Goal: Task Accomplishment & Management: Complete application form

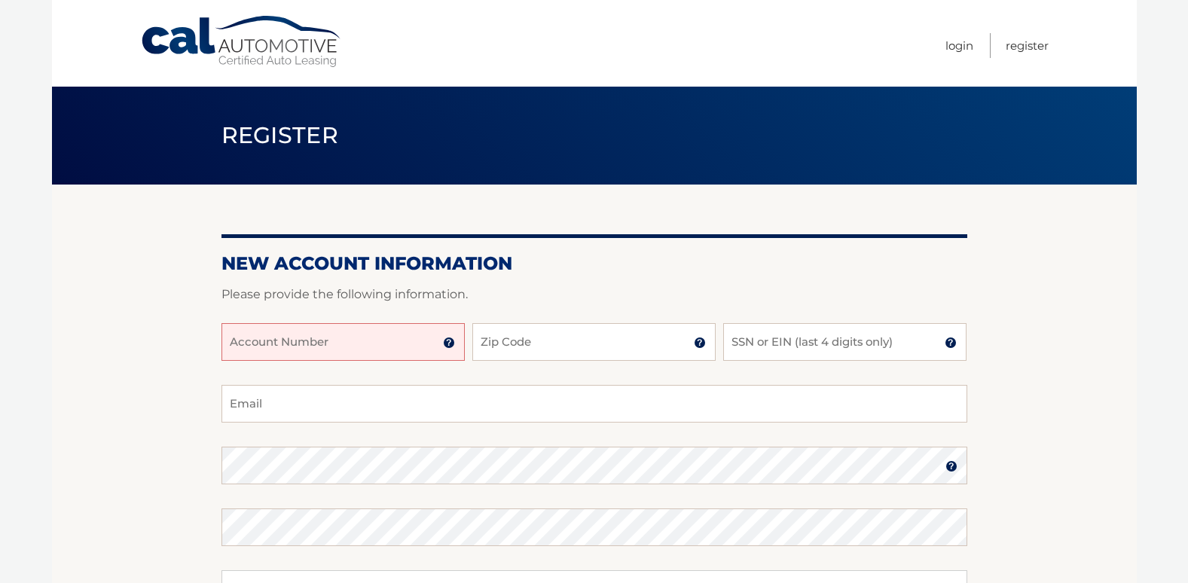
click at [241, 343] on input "Account Number" at bounding box center [343, 342] width 243 height 38
type input "44455540460"
click at [480, 342] on input "Zip Code" at bounding box center [594, 342] width 243 height 38
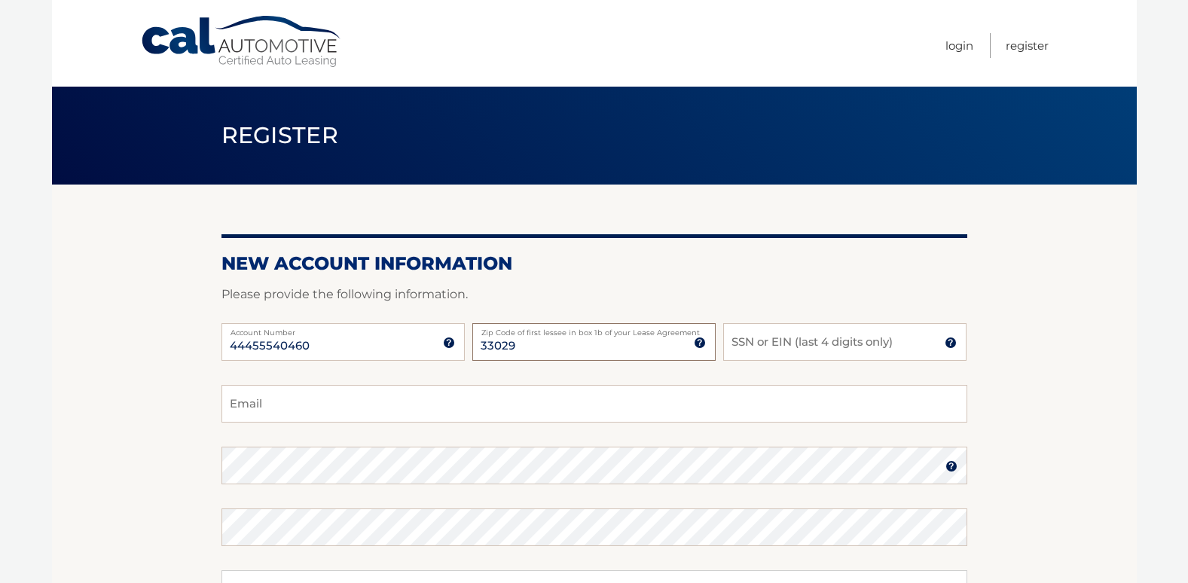
type input "33029"
click at [731, 340] on input "SSN or EIN (last 4 digits only)" at bounding box center [844, 342] width 243 height 38
type input "1111"
click at [233, 402] on input "Email" at bounding box center [595, 404] width 746 height 38
type input "gapa00@aol.com"
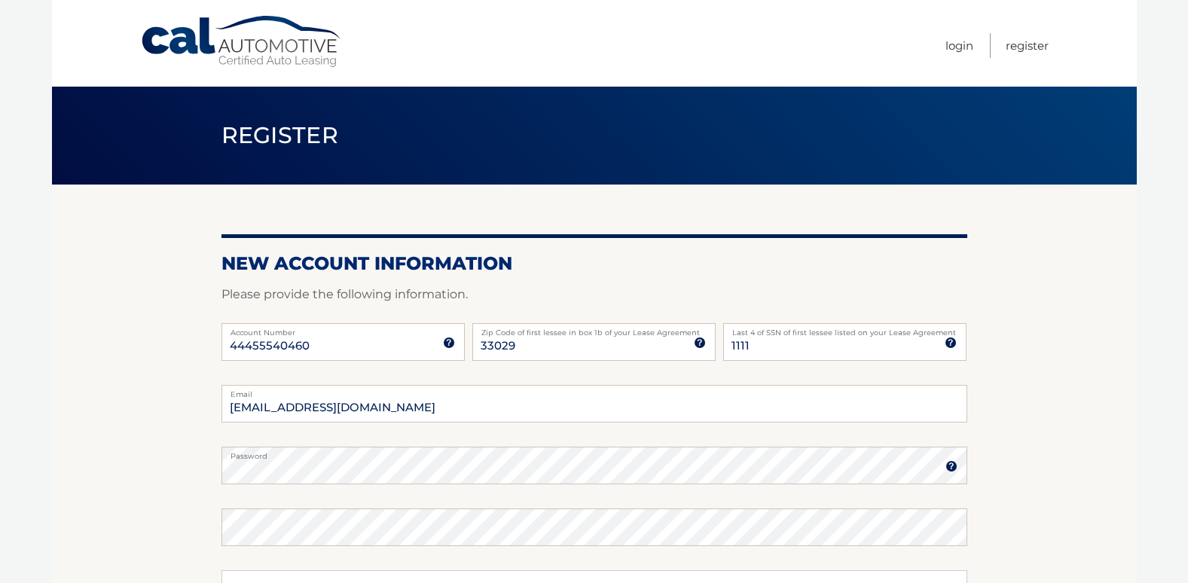
click at [948, 467] on img at bounding box center [952, 466] width 12 height 12
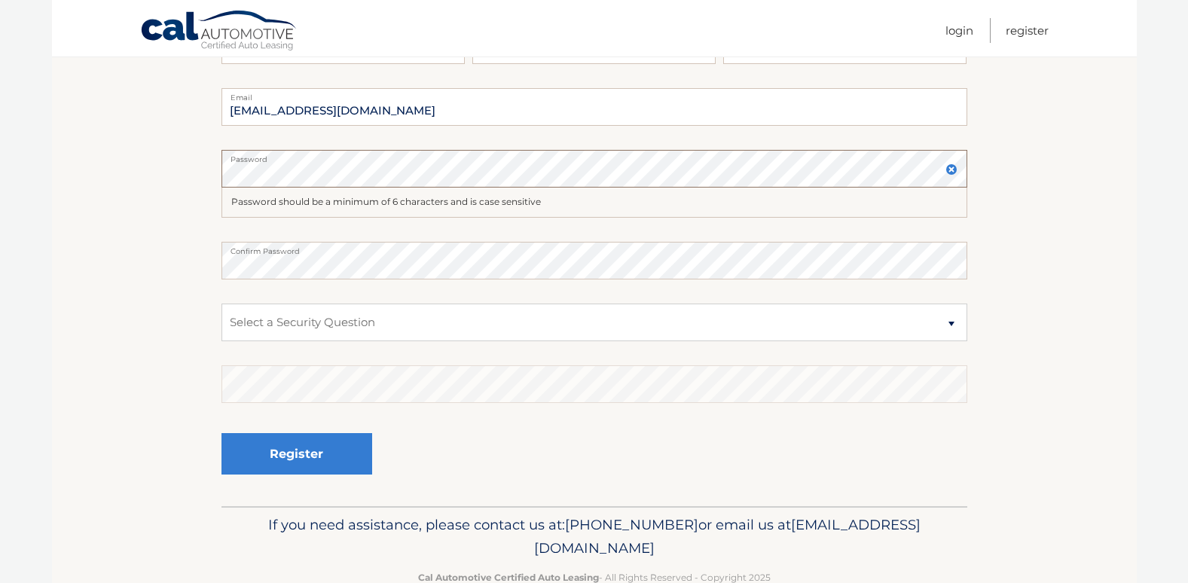
scroll to position [301, 0]
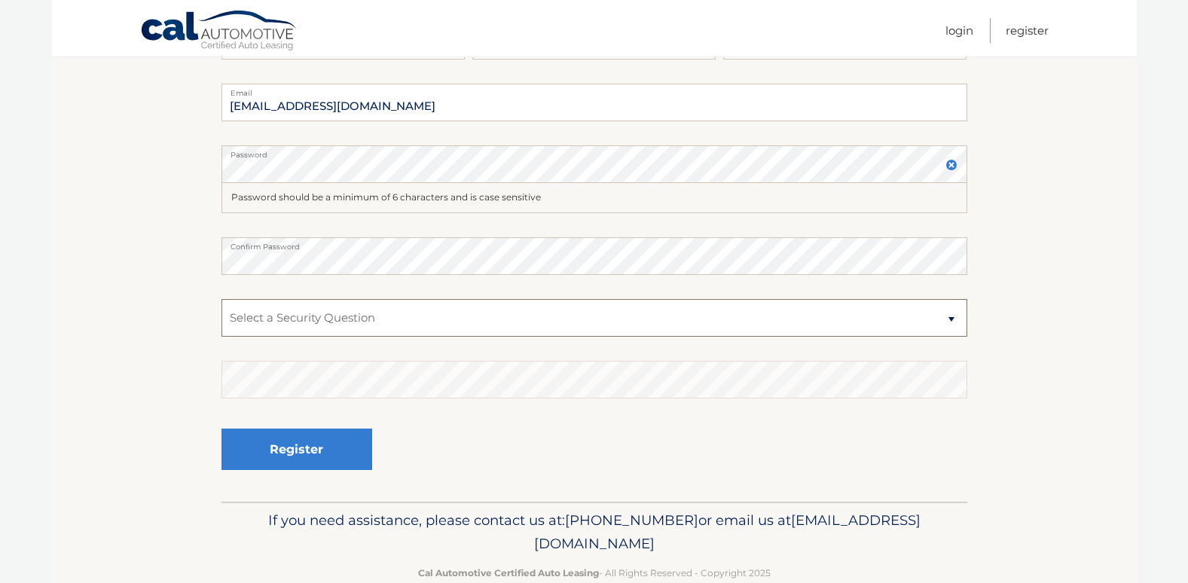
click at [230, 314] on select "Select a Security Question What was the name of your elementary school? What is…" at bounding box center [595, 318] width 746 height 38
click at [250, 315] on select "Select a Security Question What was the name of your elementary school? What is…" at bounding box center [595, 318] width 746 height 38
click at [250, 319] on select "Select a Security Question What was the name of your elementary school? What is…" at bounding box center [595, 318] width 746 height 38
select select "4"
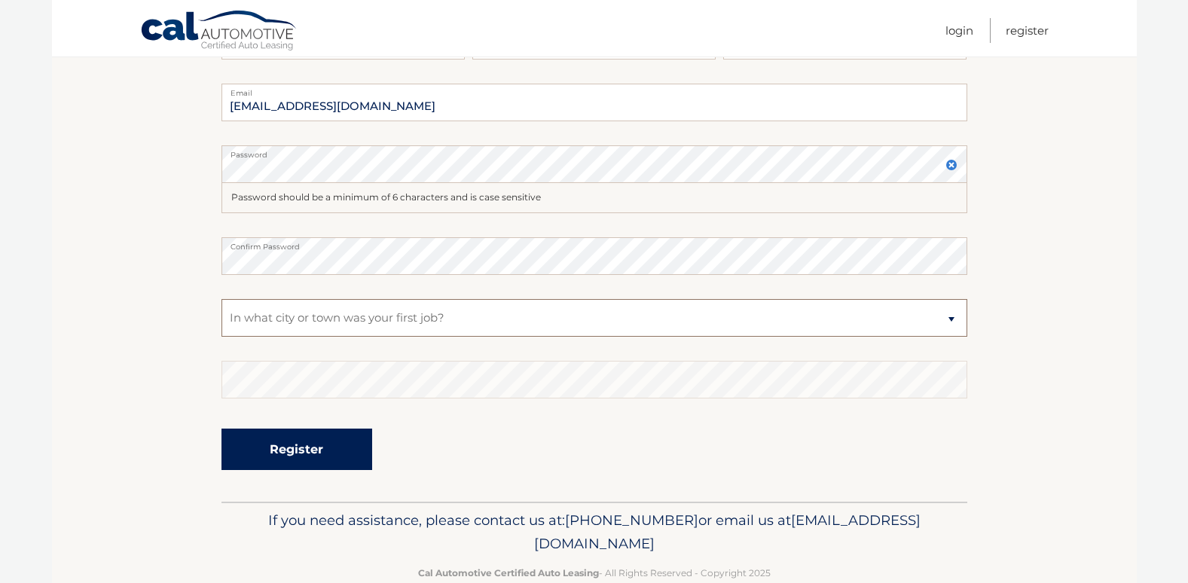
click at [222, 299] on select "Select a Security Question What was the name of your elementary school? What is…" at bounding box center [595, 318] width 746 height 38
click at [300, 441] on button "Register" at bounding box center [297, 449] width 151 height 41
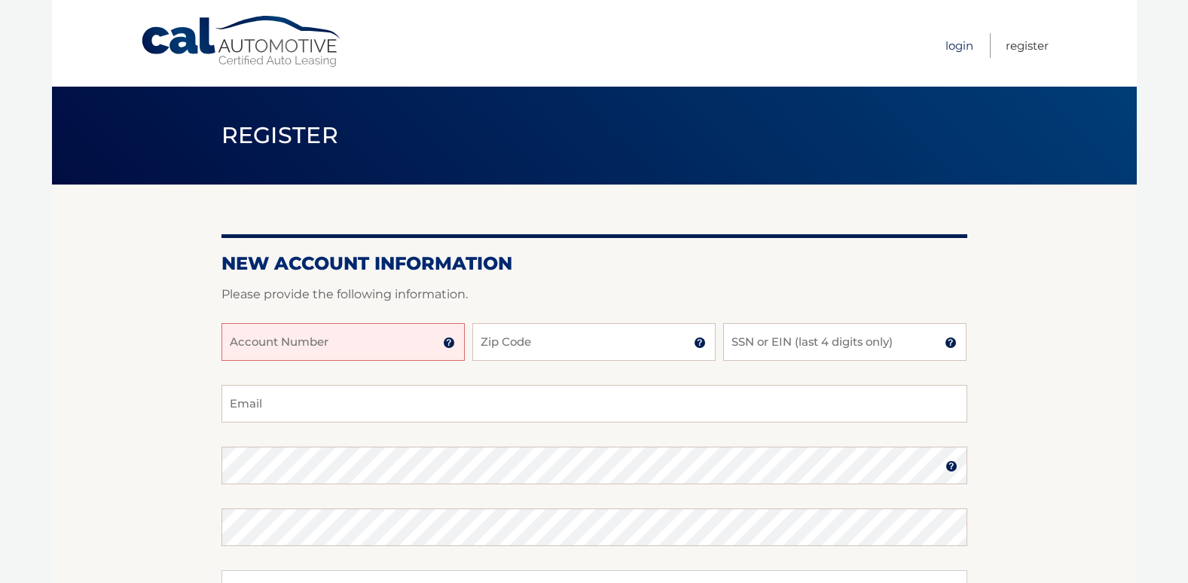
click at [958, 44] on link "Login" at bounding box center [960, 45] width 28 height 25
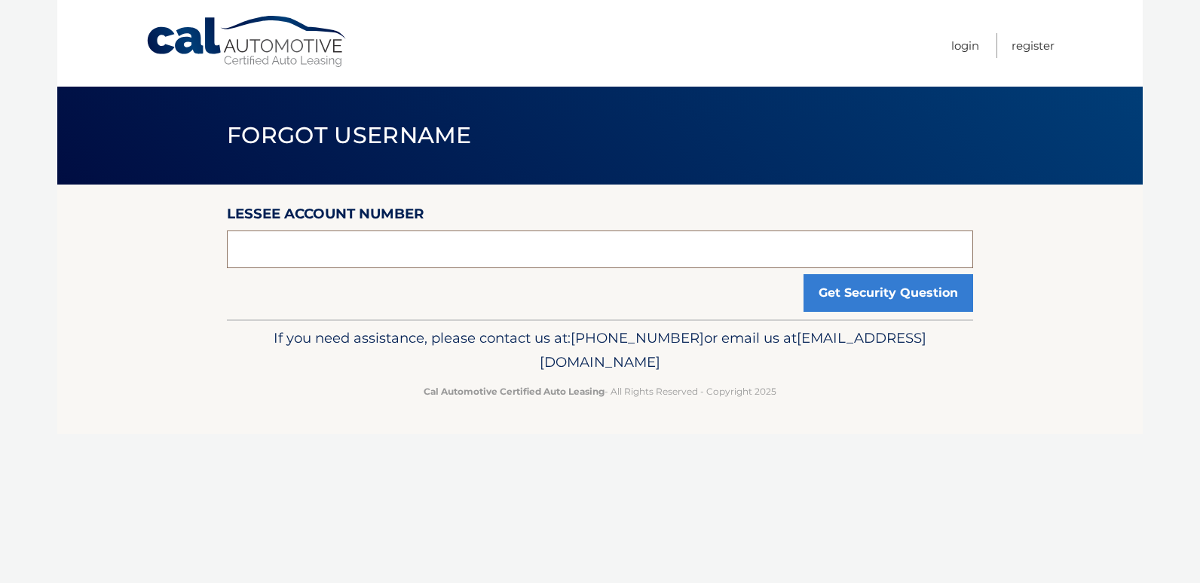
click at [250, 249] on input "text" at bounding box center [600, 250] width 746 height 38
